Goal: Task Accomplishment & Management: Use online tool/utility

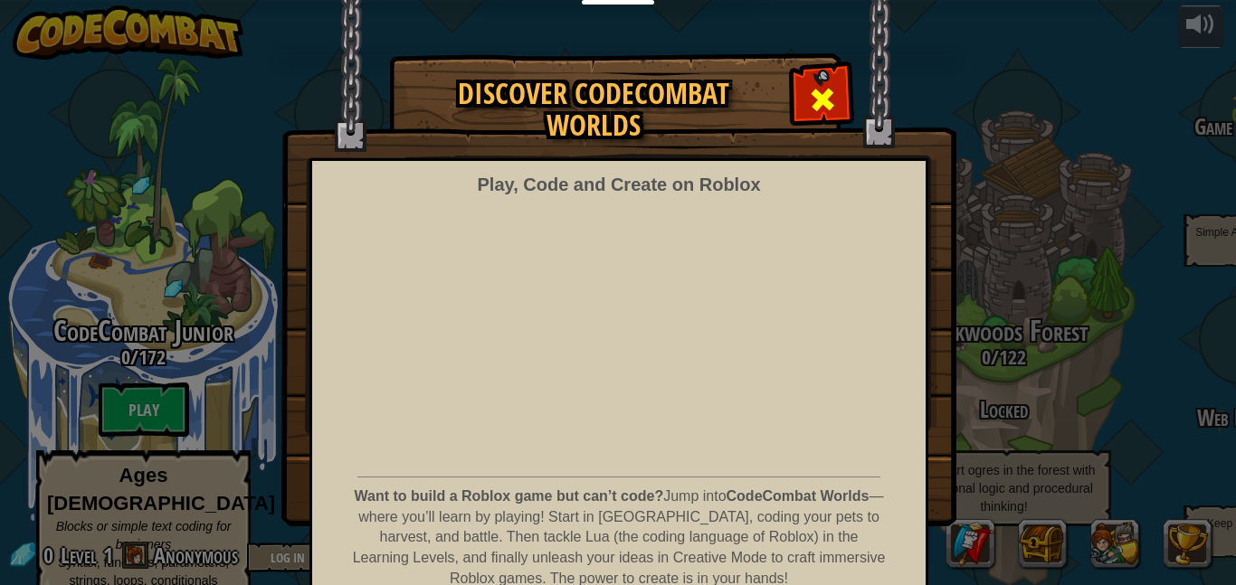
click at [802, 94] on div at bounding box center [821, 97] width 57 height 57
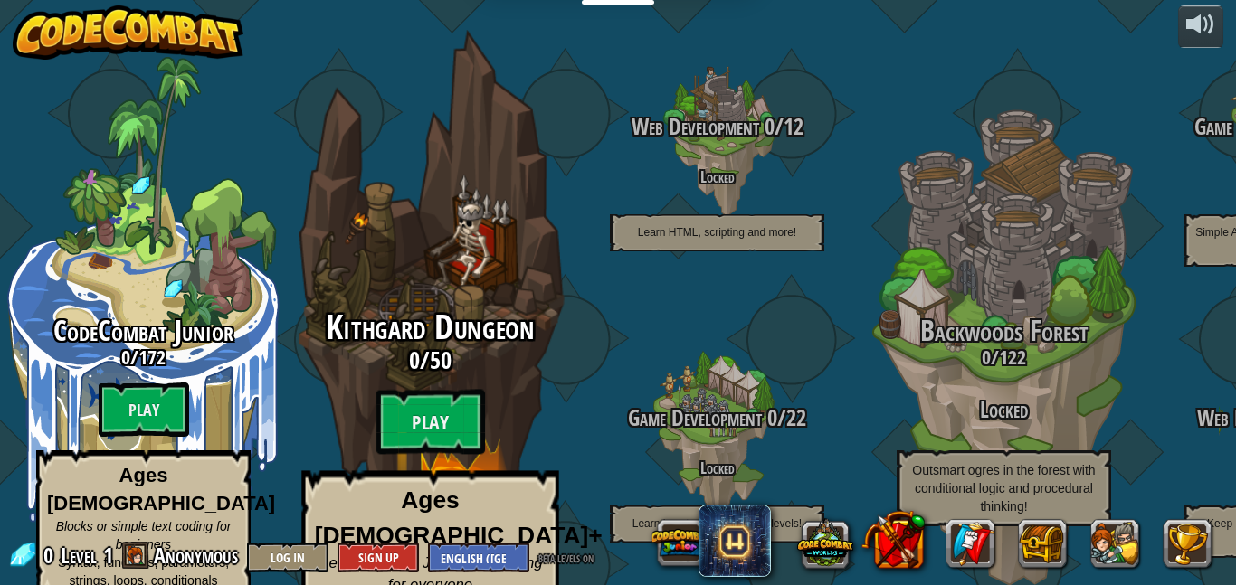
click at [373, 393] on div "Kithgard Dungeon 0 / 50 Play Ages [DEMOGRAPHIC_DATA]+ Real Python or JavaScript…" at bounding box center [430, 480] width 344 height 343
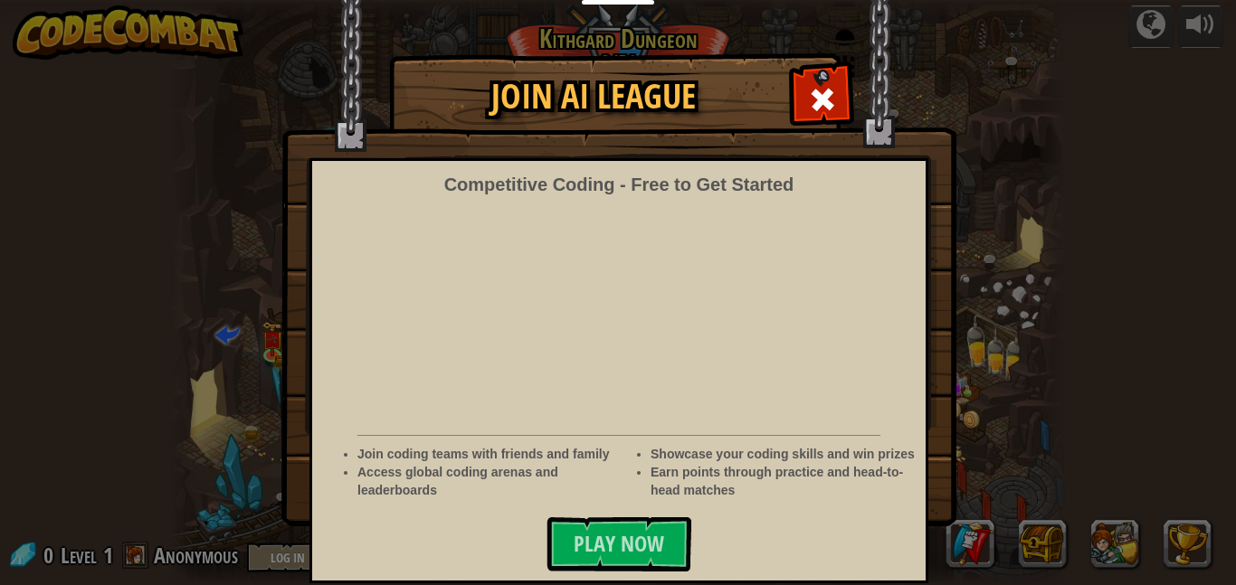
scroll to position [16, 0]
click at [800, 102] on div at bounding box center [821, 97] width 57 height 57
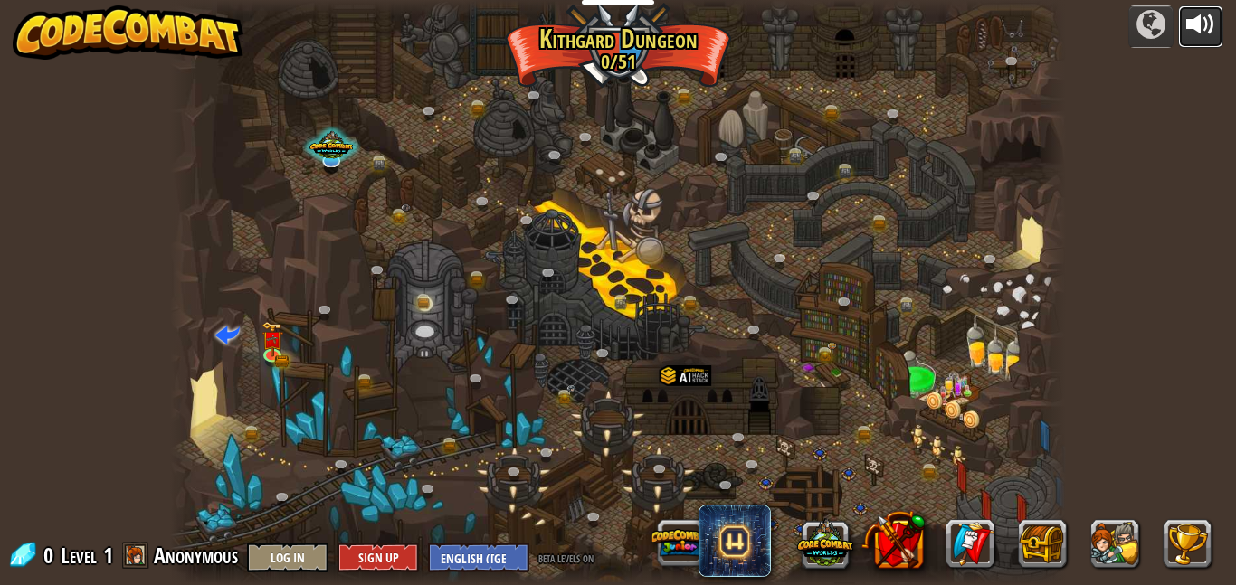
click at [1203, 39] on div at bounding box center [1200, 24] width 29 height 29
click at [285, 494] on link at bounding box center [287, 501] width 36 height 36
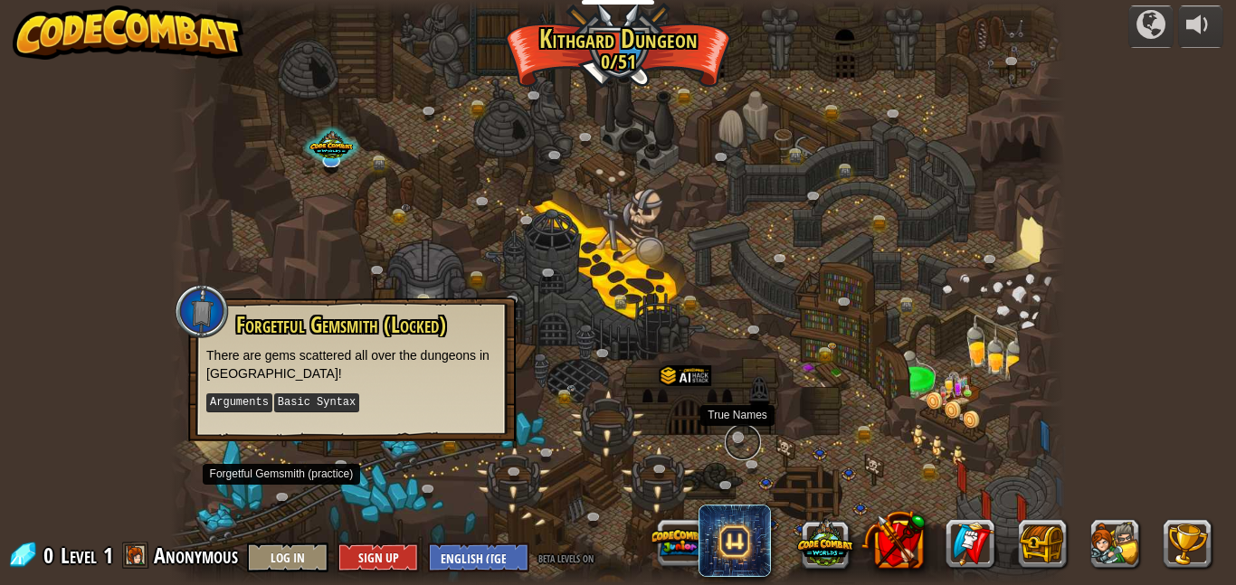
click at [739, 439] on link at bounding box center [743, 442] width 36 height 36
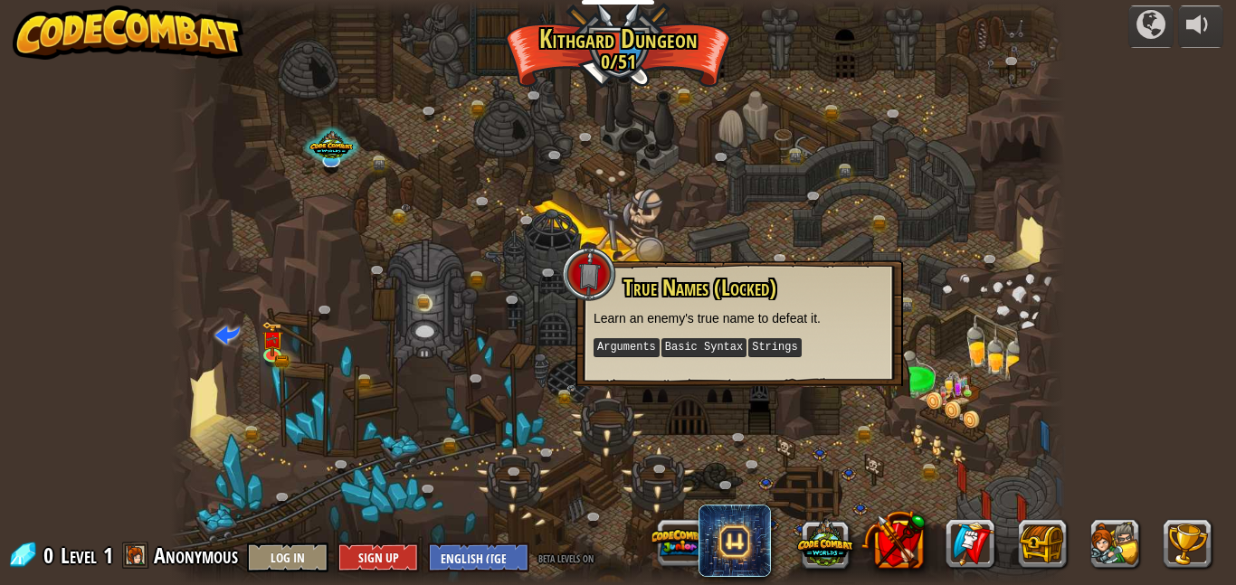
click at [724, 474] on div at bounding box center [618, 292] width 896 height 585
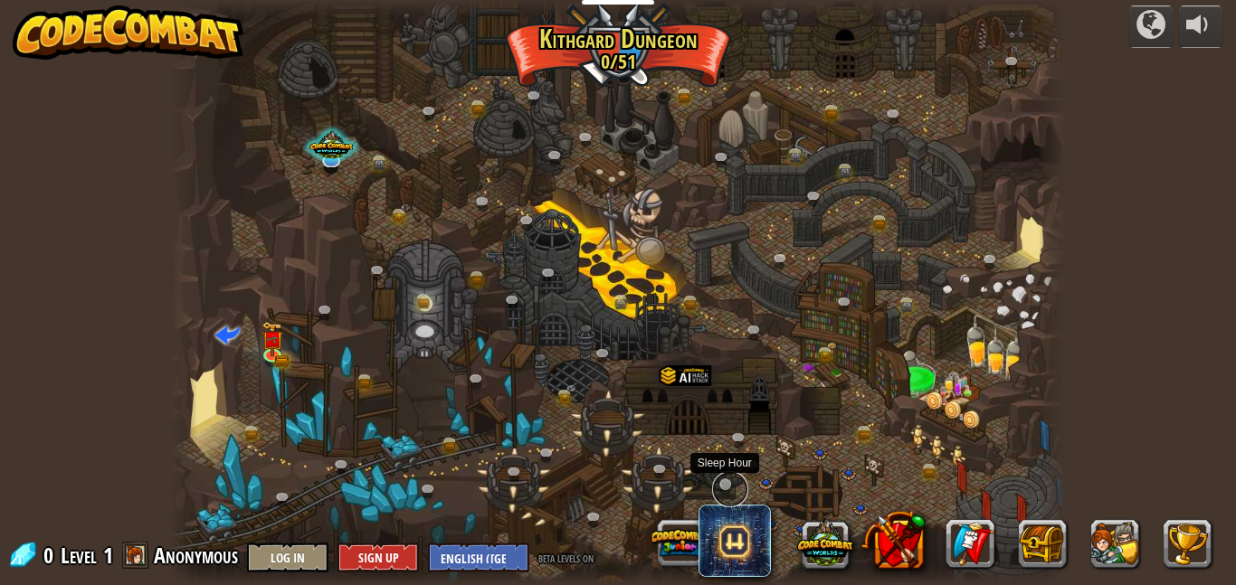
click at [724, 487] on link at bounding box center [730, 489] width 36 height 36
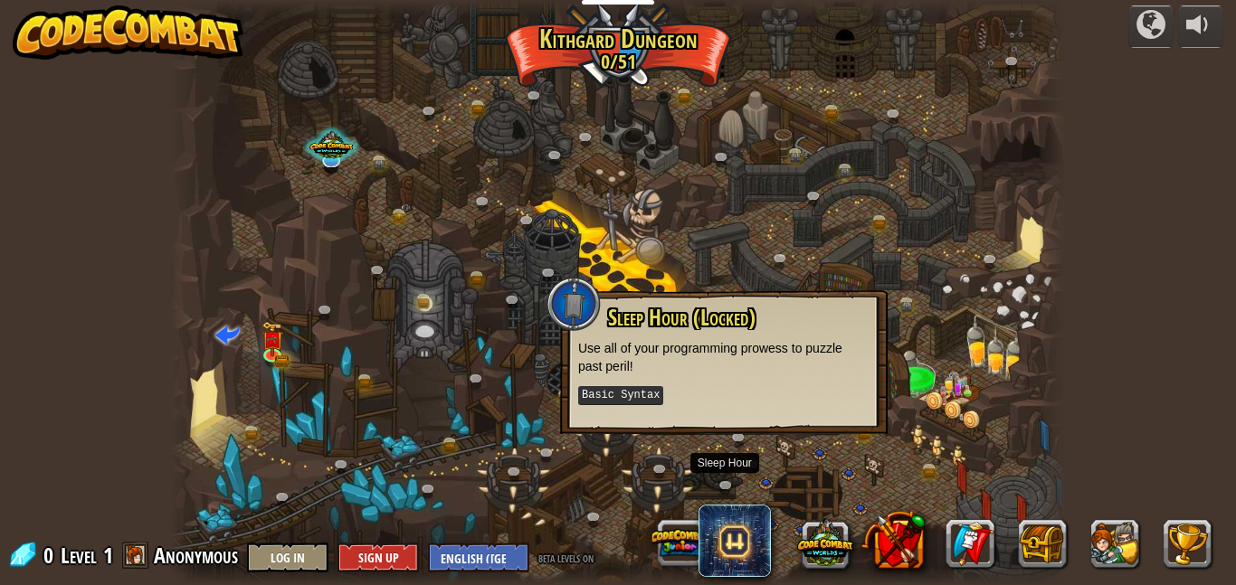
click at [648, 488] on div at bounding box center [618, 292] width 896 height 585
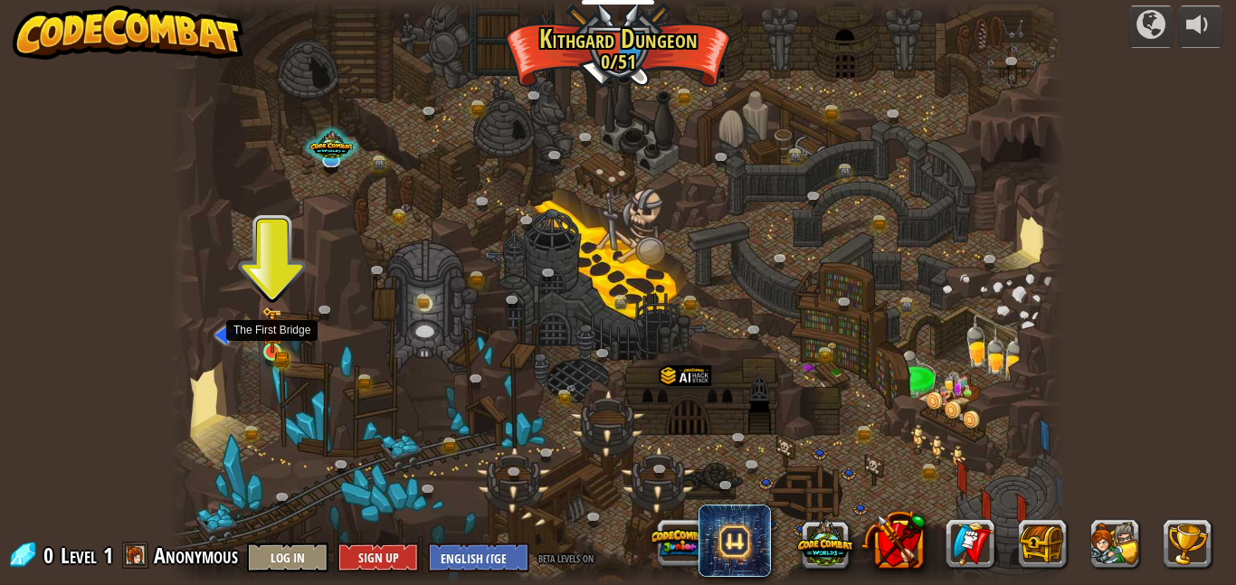
click at [275, 348] on img at bounding box center [271, 330] width 21 height 47
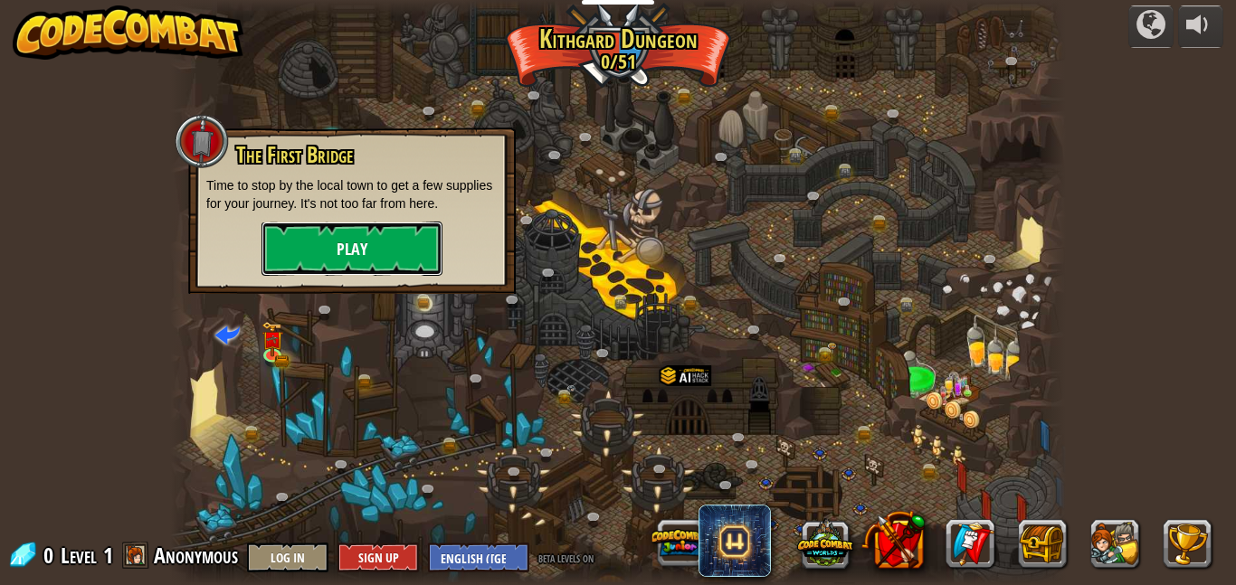
click at [402, 250] on button "Play" at bounding box center [351, 249] width 181 height 54
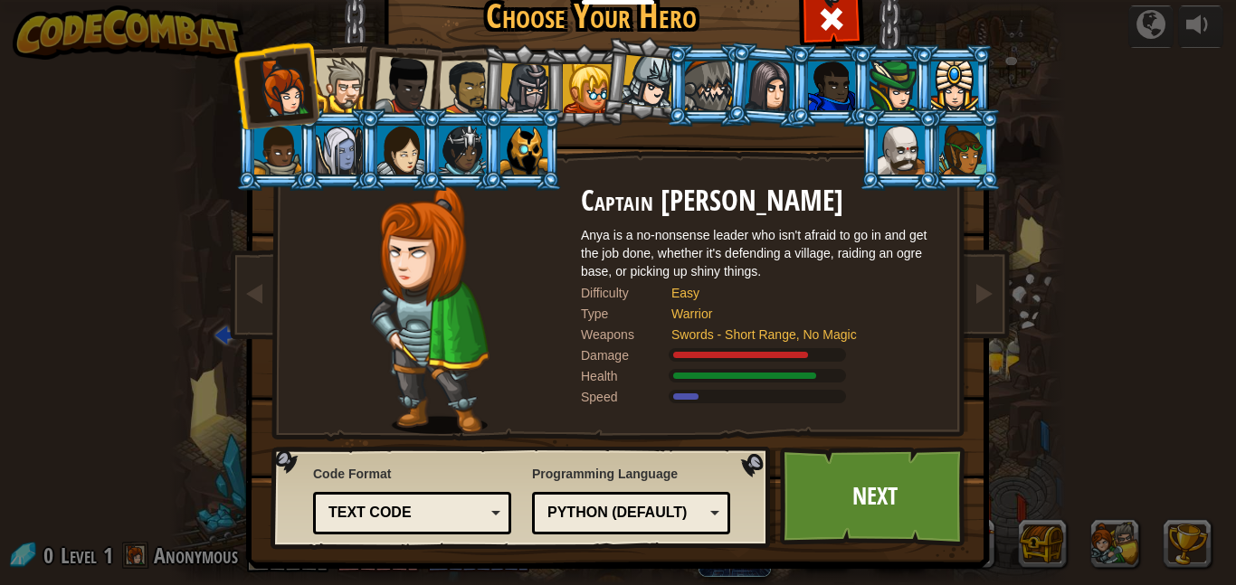
click at [450, 68] on div at bounding box center [467, 88] width 56 height 56
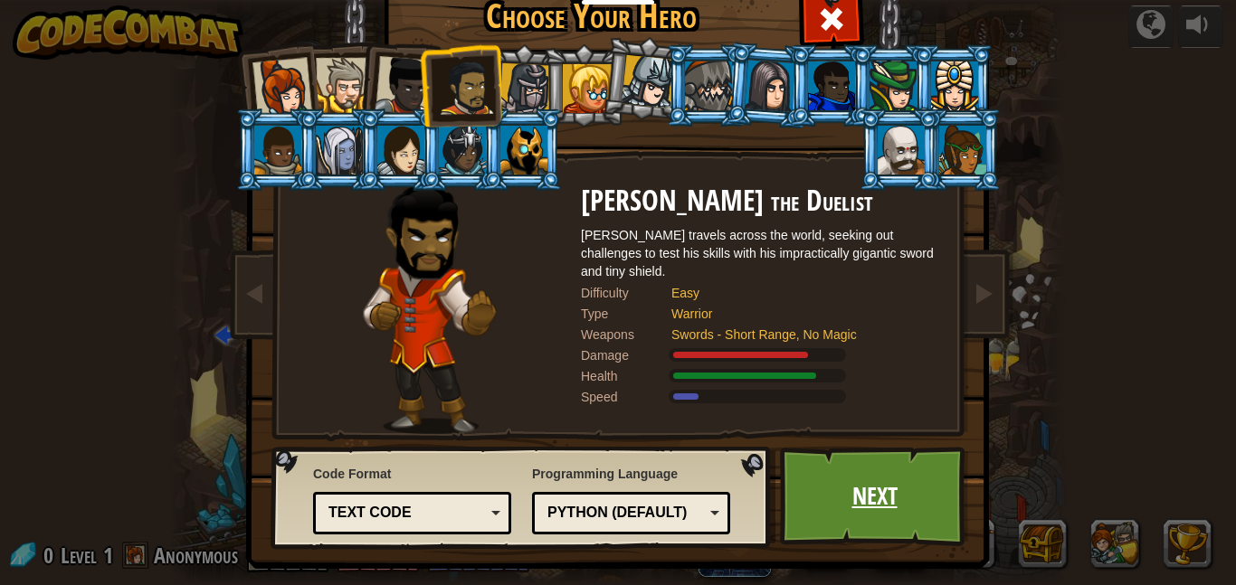
click at [837, 507] on link "Next" at bounding box center [874, 497] width 189 height 100
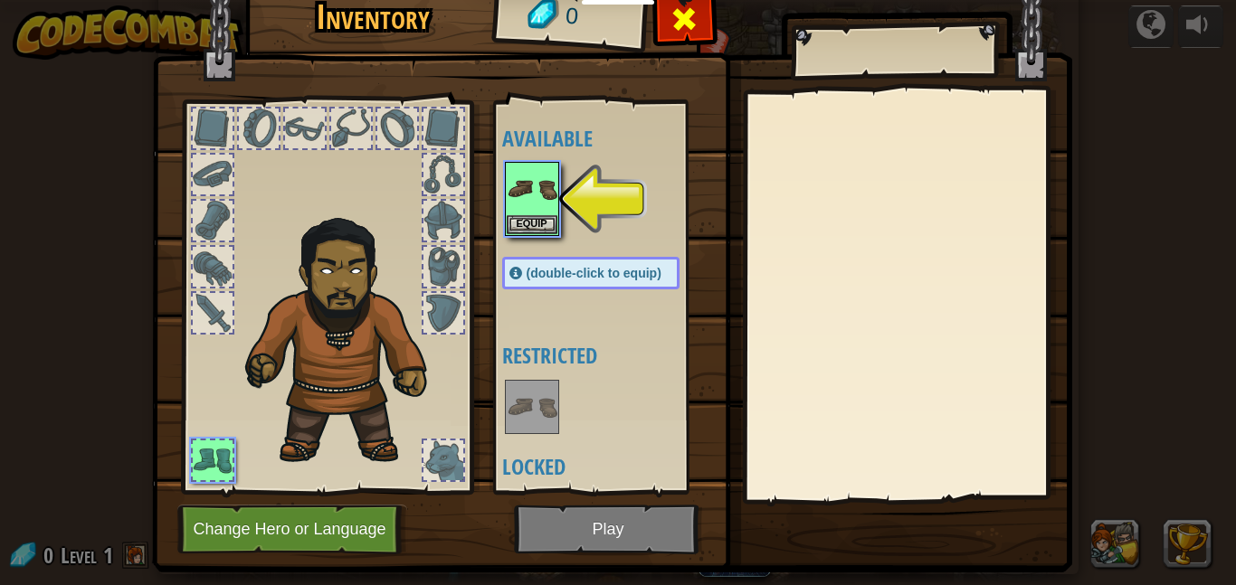
click at [664, 21] on div at bounding box center [684, 23] width 57 height 57
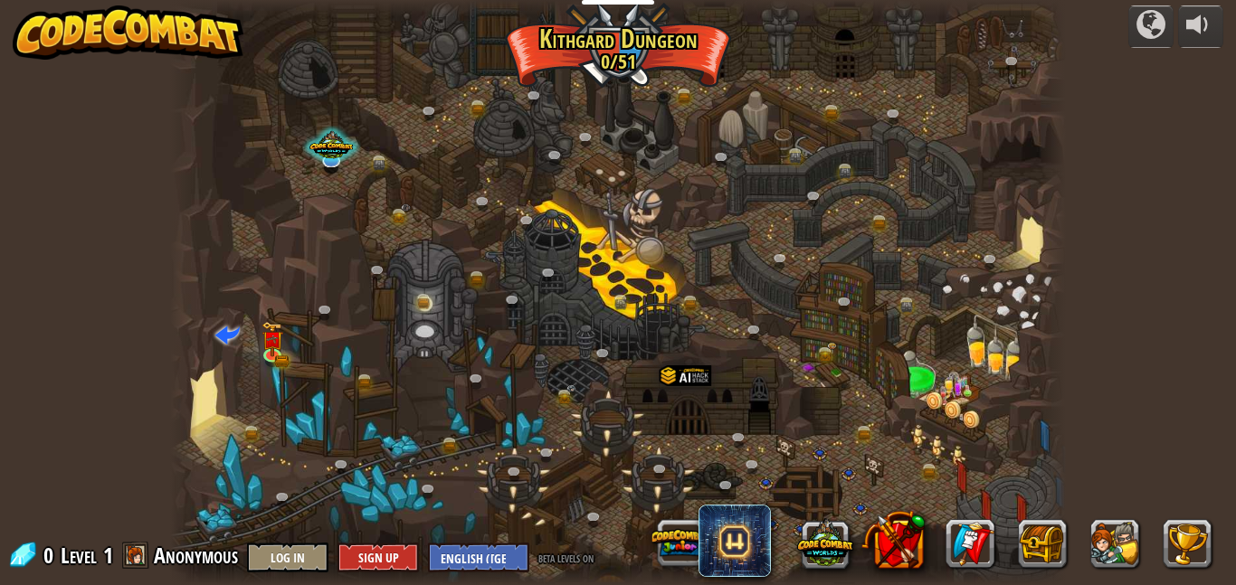
click at [121, 41] on img at bounding box center [129, 32] width 232 height 54
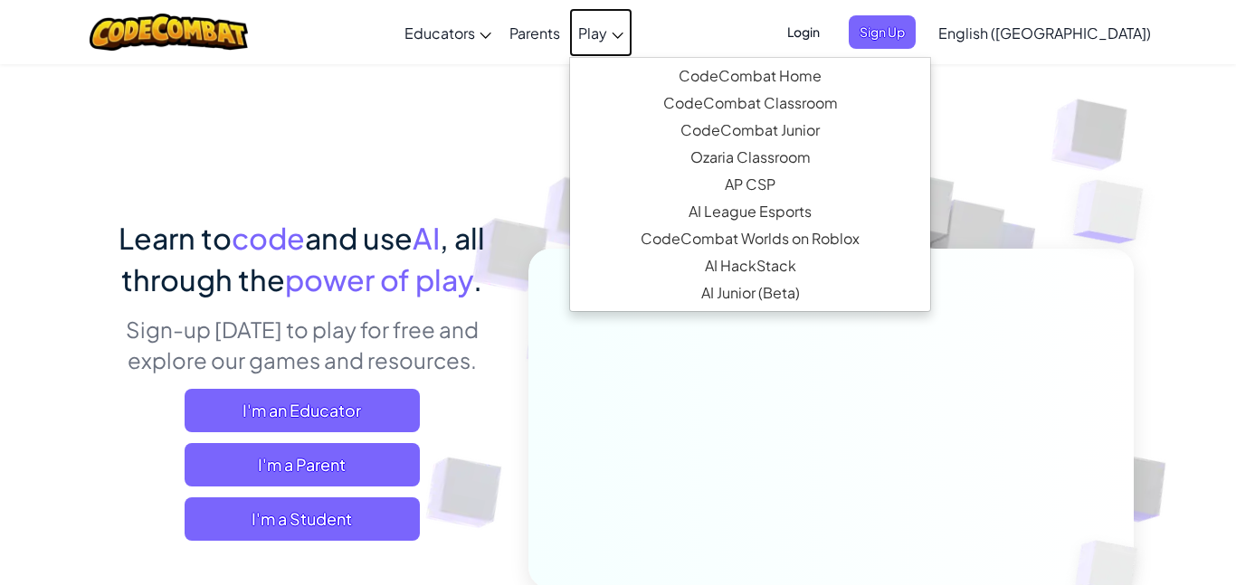
click at [607, 25] on span "Play" at bounding box center [592, 33] width 29 height 19
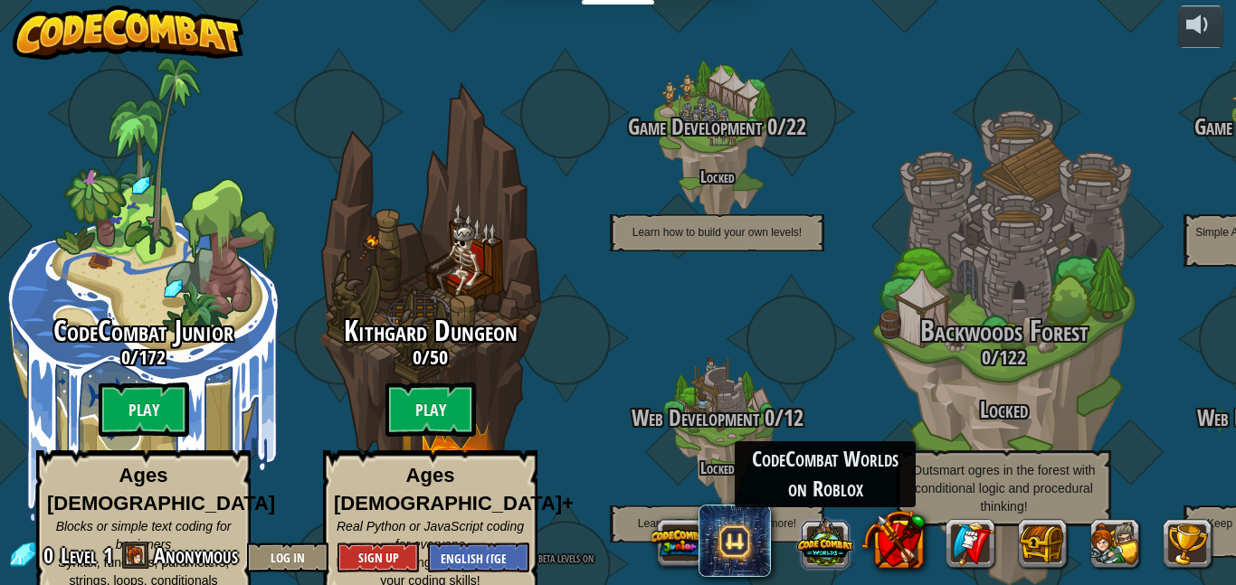
click at [810, 544] on button at bounding box center [825, 543] width 56 height 56
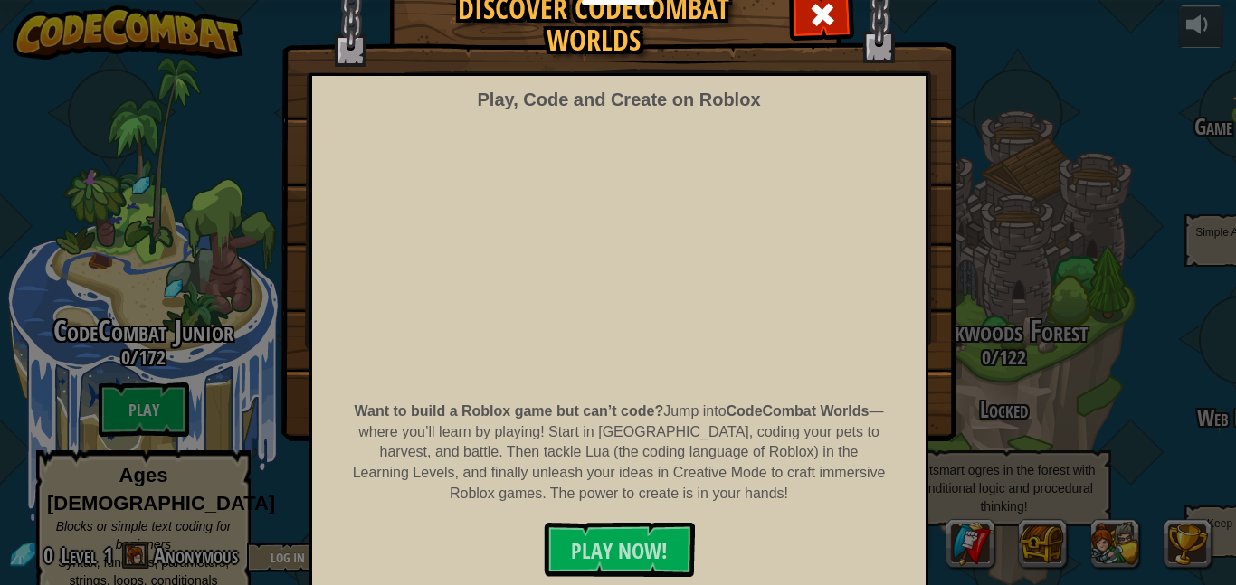
scroll to position [90, 0]
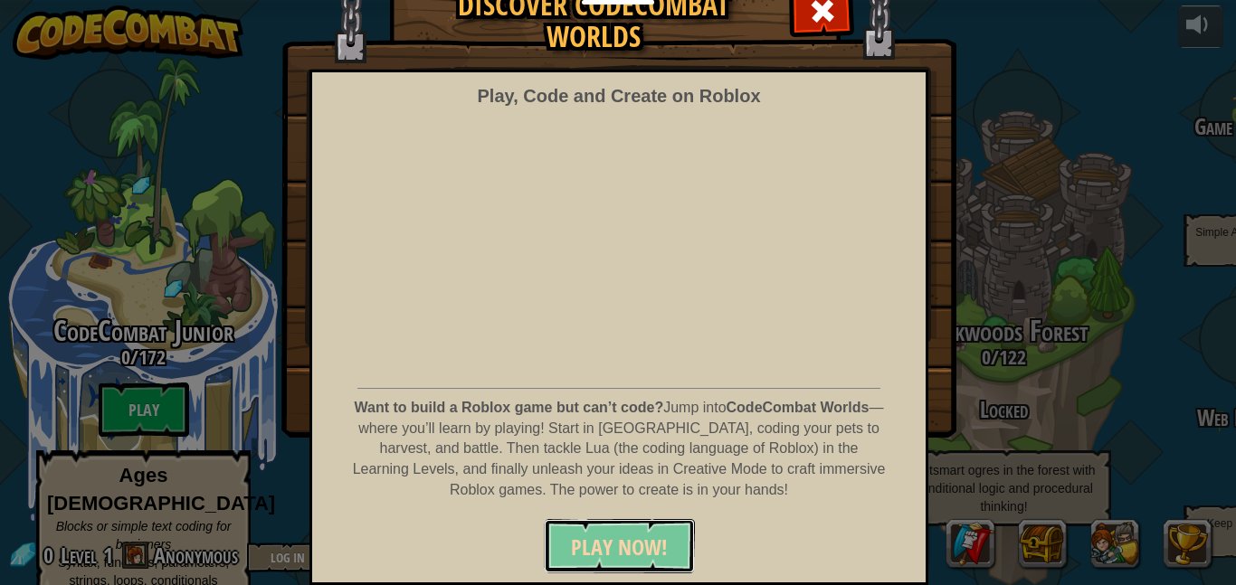
click at [595, 533] on span "PLAY NOW!" at bounding box center [619, 547] width 97 height 29
